Goal: Task Accomplishment & Management: Use online tool/utility

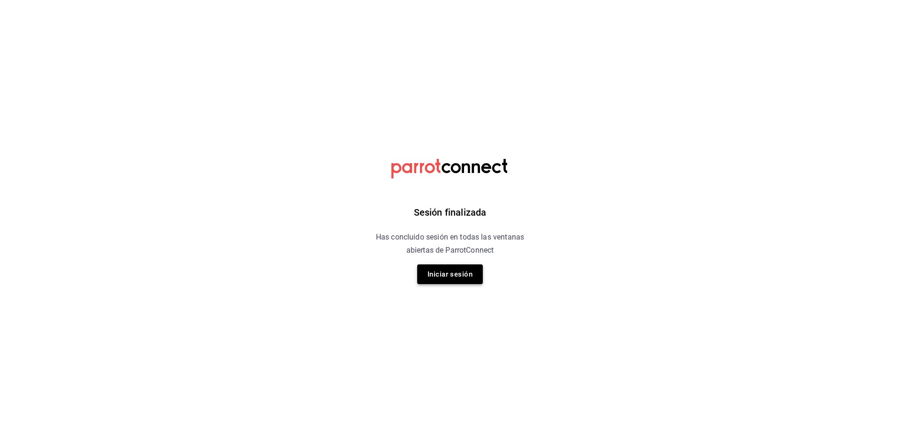
click at [448, 271] on button "Iniciar sesión" at bounding box center [450, 274] width 66 height 20
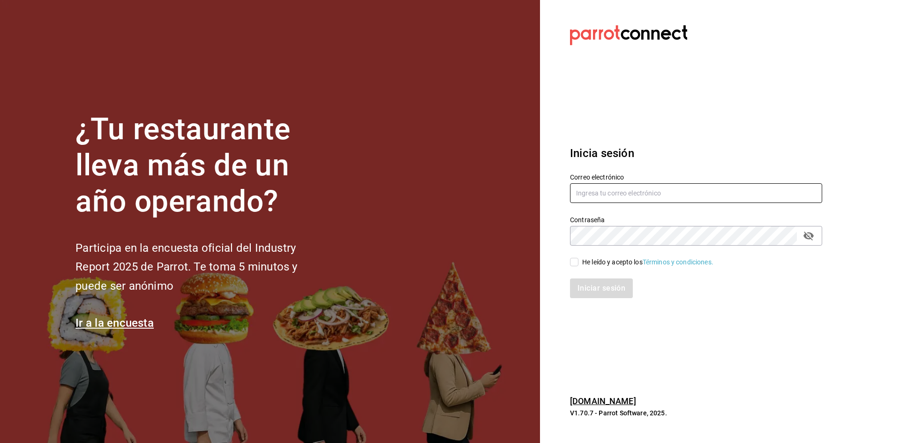
click at [658, 196] on input "text" at bounding box center [696, 193] width 252 height 20
type input "[EMAIL_ADDRESS][DOMAIN_NAME]"
click at [574, 261] on input "He leído y acepto los Términos y condiciones." at bounding box center [574, 262] width 8 height 8
checkbox input "true"
click at [593, 289] on button "Iniciar sesión" at bounding box center [602, 289] width 64 height 20
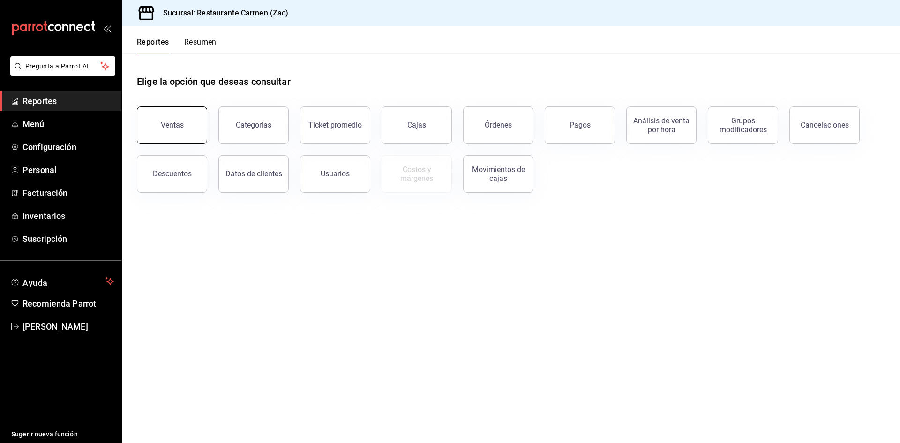
click at [170, 122] on div "Ventas" at bounding box center [172, 125] width 23 height 9
